Goal: Task Accomplishment & Management: Manage account settings

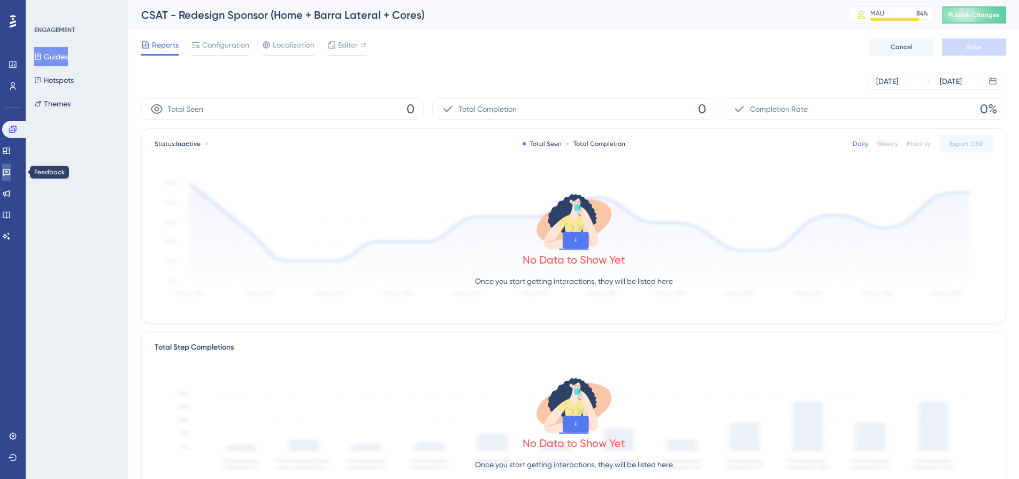
click at [11, 169] on link at bounding box center [6, 172] width 9 height 17
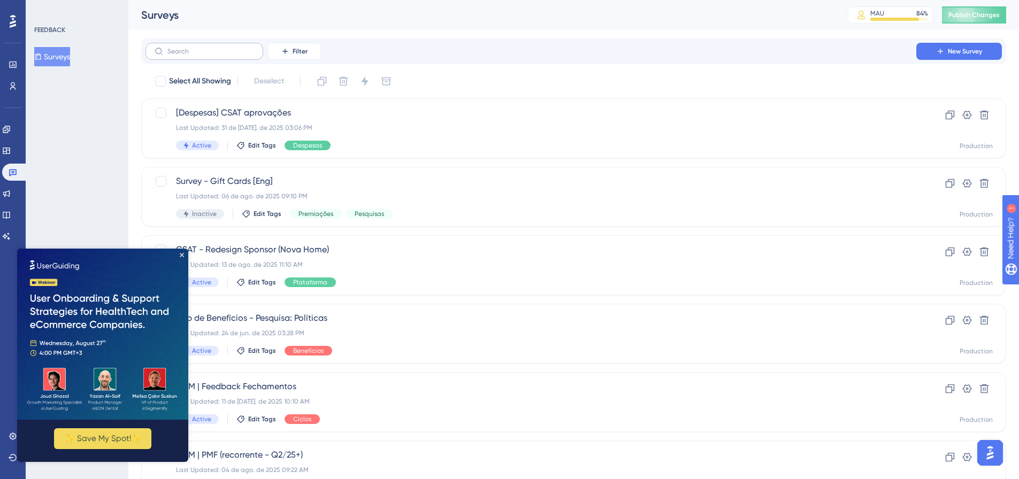
click at [171, 46] on label at bounding box center [204, 51] width 118 height 17
click at [171, 48] on input "text" at bounding box center [210, 51] width 87 height 7
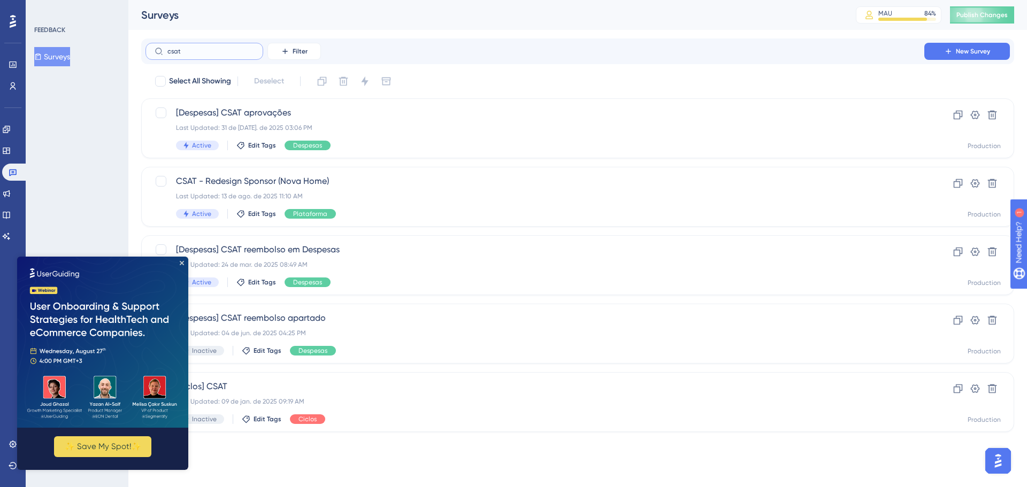
type input "csat"
click at [407, 198] on div "Last Updated: 13 de ago. de 2025 11:10 AM" at bounding box center [535, 196] width 718 height 9
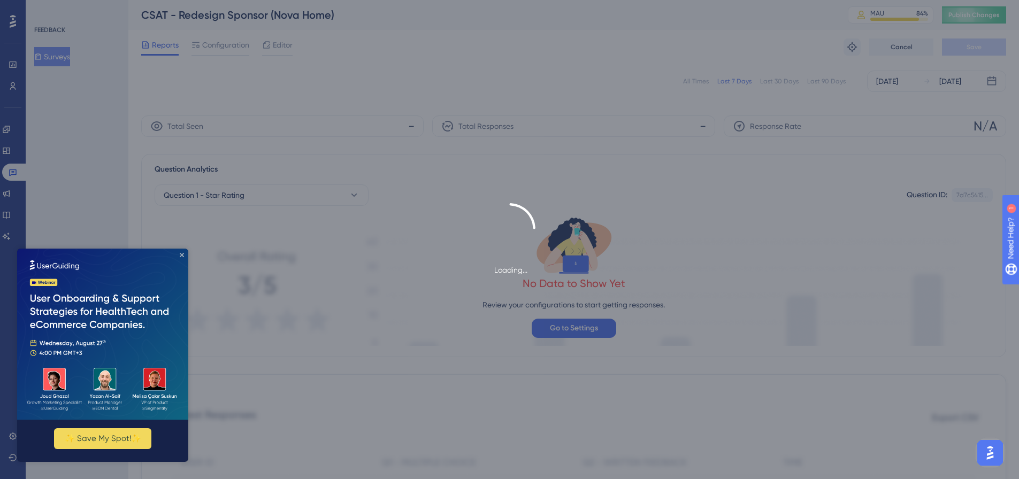
click at [183, 255] on icon "Close Preview" at bounding box center [182, 255] width 4 height 4
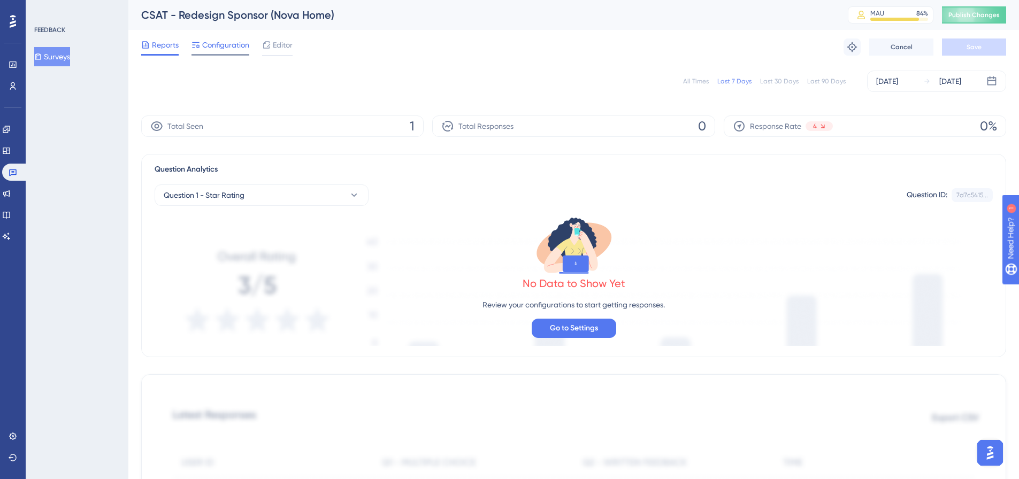
click at [228, 49] on span "Configuration" at bounding box center [225, 44] width 47 height 13
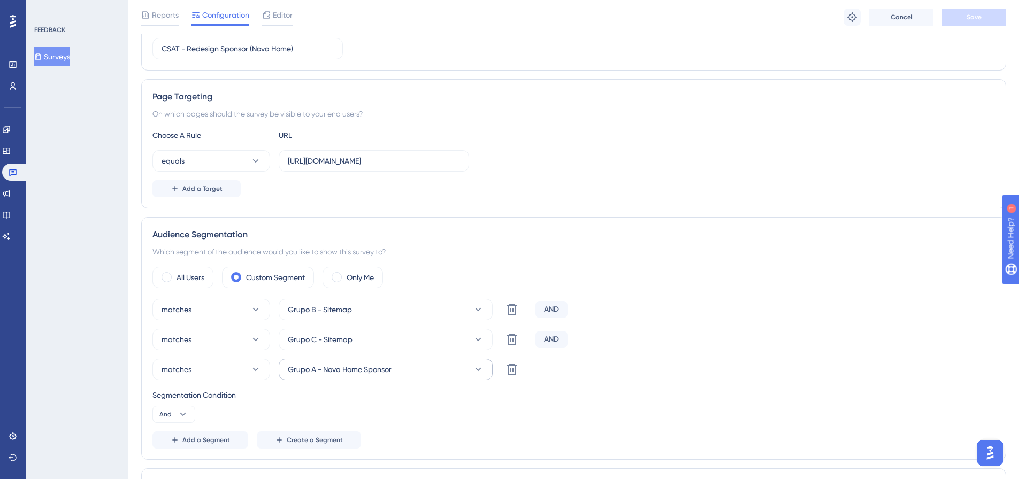
scroll to position [160, 0]
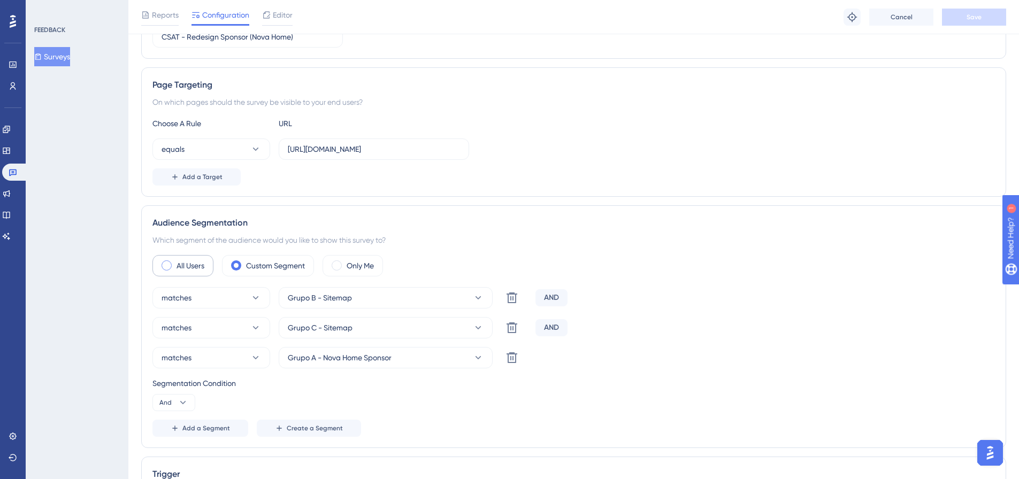
click at [182, 268] on label "All Users" at bounding box center [190, 265] width 28 height 13
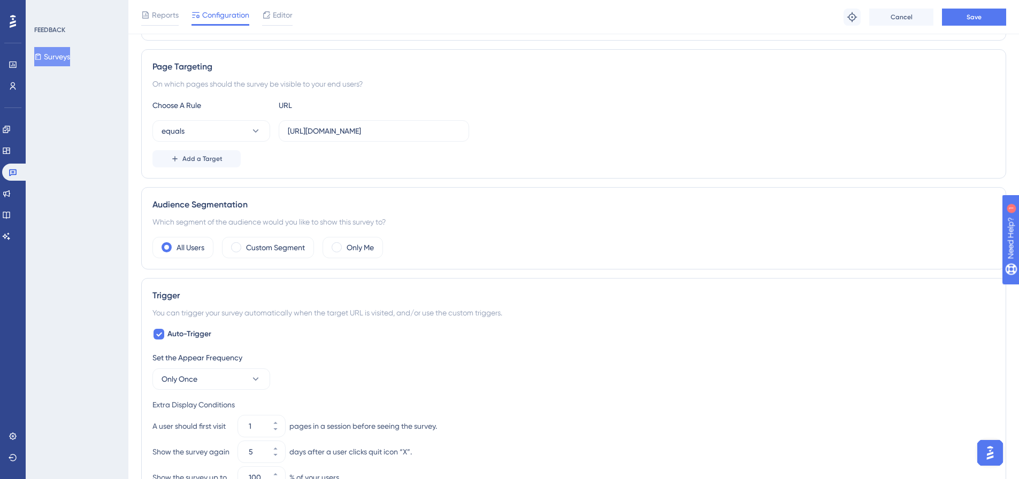
scroll to position [0, 0]
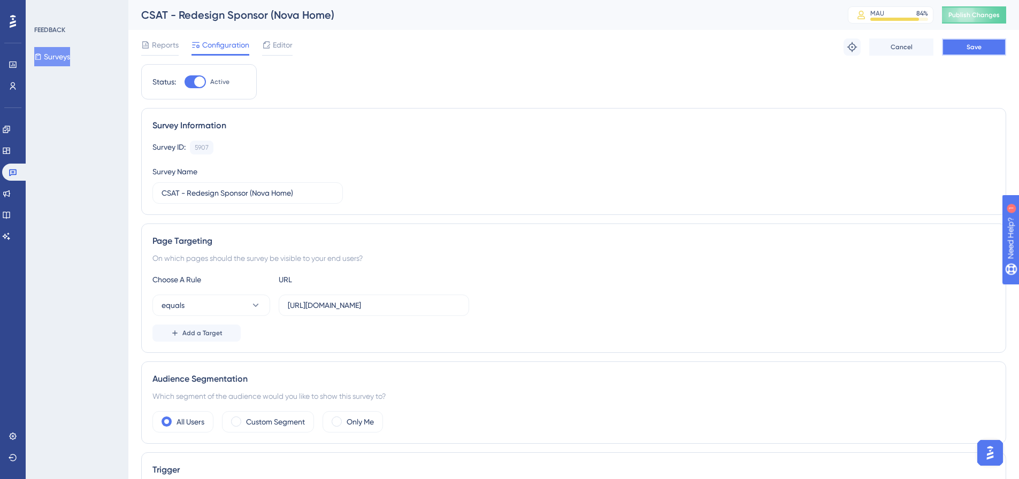
click at [991, 42] on button "Save" at bounding box center [974, 46] width 64 height 17
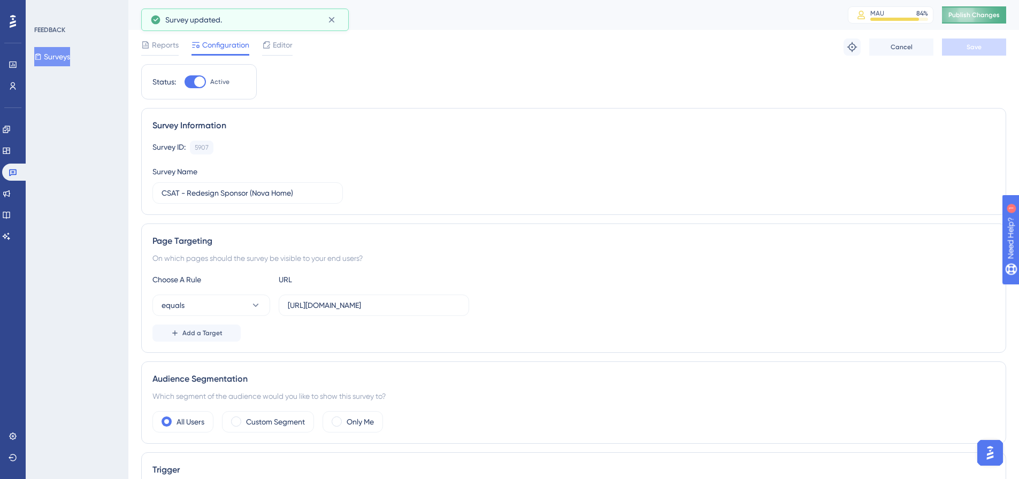
click at [979, 16] on span "Publish Changes" at bounding box center [973, 15] width 51 height 9
click at [165, 50] on span "Reports" at bounding box center [165, 44] width 27 height 13
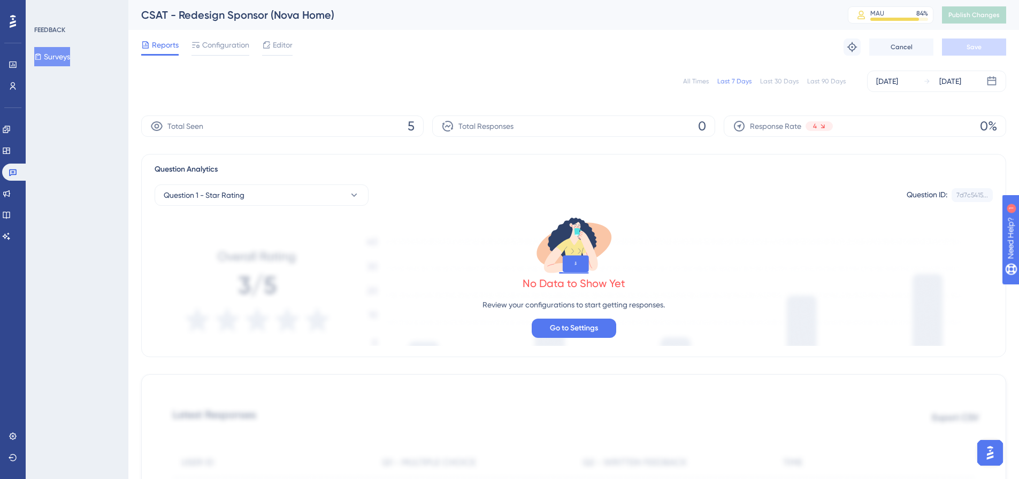
click at [699, 89] on div "All Times Last 7 Days Last 30 Days Last 90 Days [DATE] [DATE]" at bounding box center [573, 81] width 865 height 21
click at [701, 86] on div "All Times Last 7 Days Last 30 Days Last 90 Days [DATE] [DATE]" at bounding box center [573, 81] width 865 height 21
click at [701, 80] on div "All Times" at bounding box center [696, 81] width 26 height 9
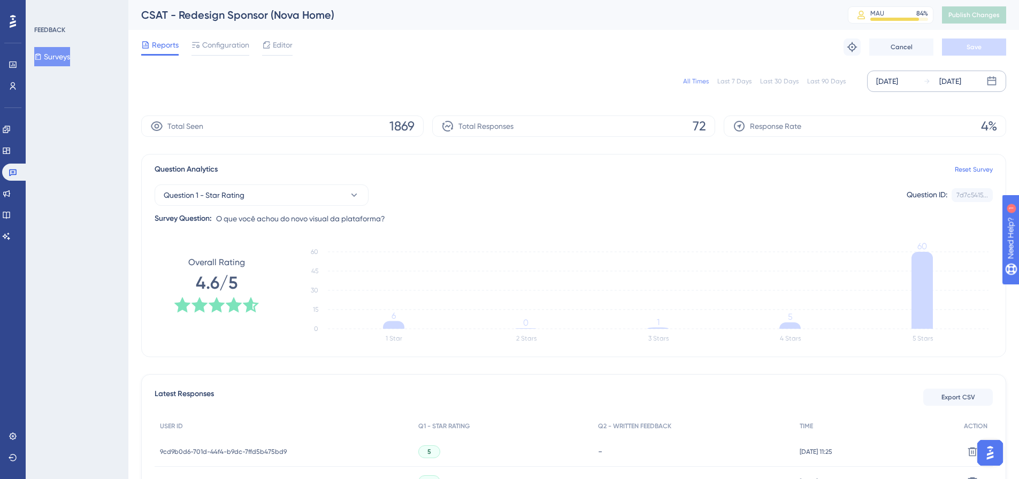
click at [889, 82] on div "[DATE]" at bounding box center [887, 81] width 22 height 13
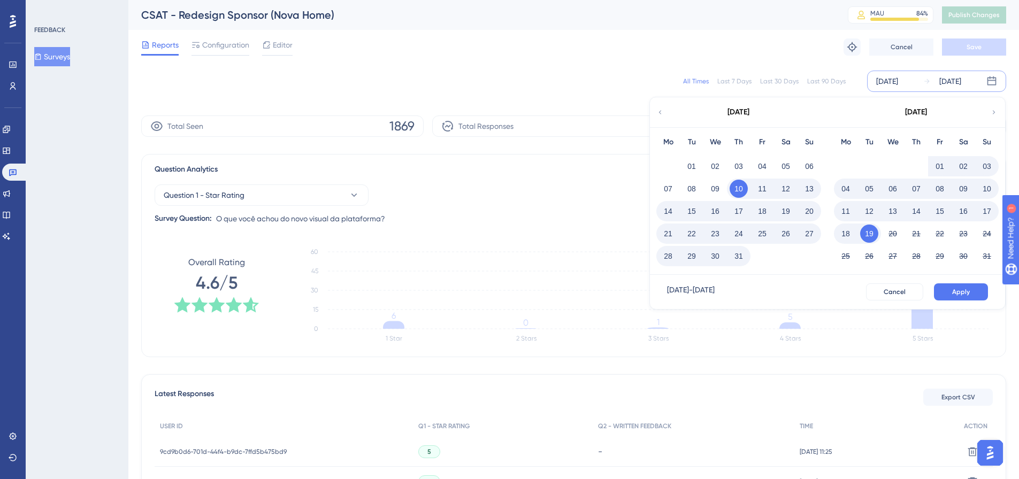
click at [869, 233] on button "19" at bounding box center [869, 234] width 18 height 18
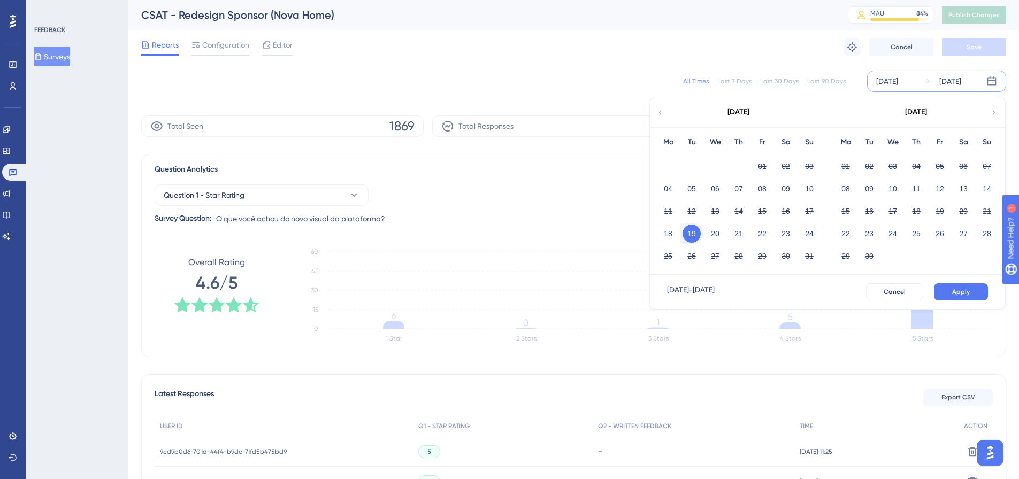
click at [661, 115] on icon at bounding box center [659, 112] width 7 height 10
click at [986, 109] on div "[DATE]" at bounding box center [915, 112] width 176 height 30
click at [990, 110] on icon at bounding box center [993, 112] width 7 height 10
click at [975, 288] on button "Apply" at bounding box center [961, 291] width 54 height 17
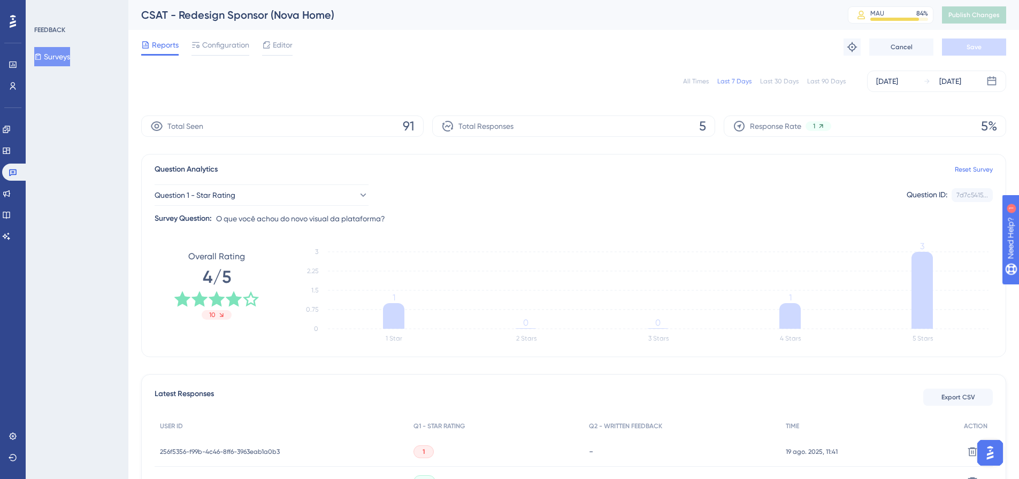
click at [691, 75] on div "All Times Last 7 Days Last 30 Days Last 90 Days [DATE] [DATE]" at bounding box center [573, 81] width 865 height 21
click at [692, 79] on div "All Times" at bounding box center [696, 81] width 26 height 9
click at [888, 82] on div "[DATE]" at bounding box center [887, 81] width 22 height 13
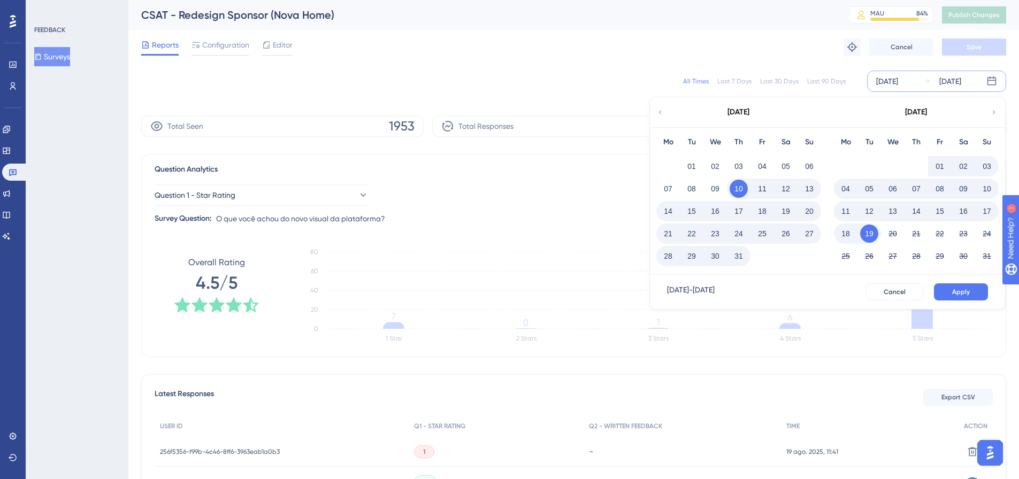
click at [871, 235] on button "19" at bounding box center [869, 234] width 18 height 18
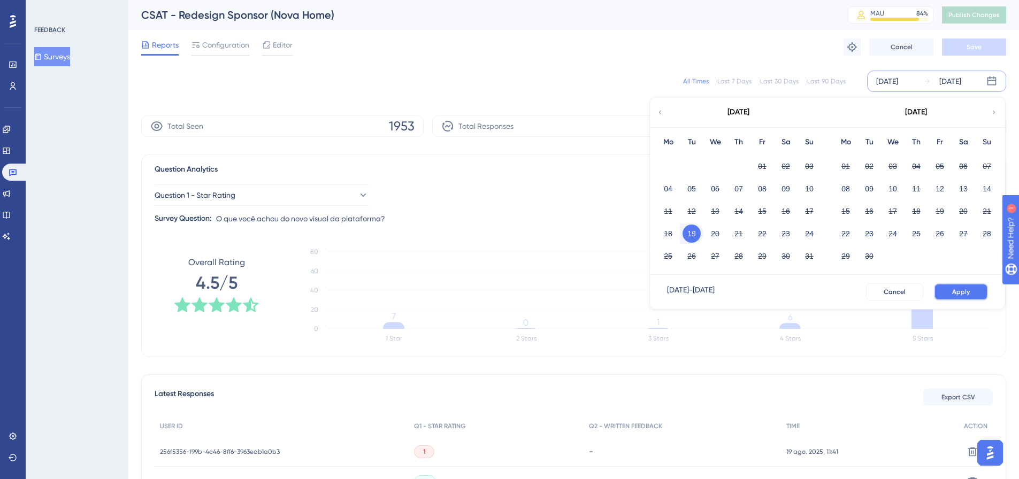
click at [963, 297] on button "Apply" at bounding box center [961, 291] width 54 height 17
